Goal: Browse casually

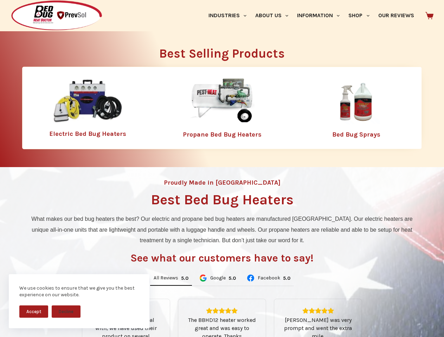
click at [222, 169] on div "Proudly Made in [GEOGRAPHIC_DATA] Best Bed Bug Heaters What makes our bed bug h…" at bounding box center [222, 299] width 444 height 264
click at [34, 312] on button "Accept" at bounding box center [33, 312] width 29 height 12
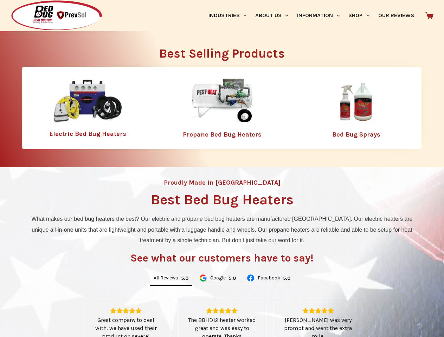
click at [66, 312] on button "Decline" at bounding box center [66, 317] width 29 height 12
click at [230, 15] on link "Industries" at bounding box center [227, 15] width 47 height 31
click at [274, 15] on link "About Us" at bounding box center [271, 15] width 42 height 31
click at [321, 15] on link "Information" at bounding box center [318, 15] width 51 height 31
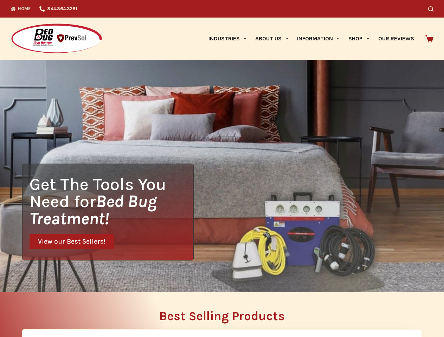
click at [171, 279] on div "Get The Tools You Need for Bed Bug Treatment! View our Best Sellers!" at bounding box center [222, 176] width 444 height 233
click at [217, 279] on div "Get The Tools You Need for Bed Bug Treatment! View our Best Sellers!" at bounding box center [222, 176] width 444 height 233
